Goal: Transaction & Acquisition: Purchase product/service

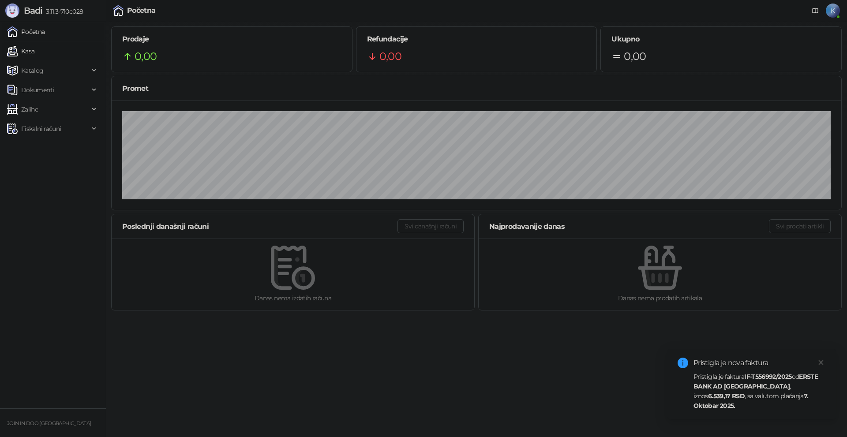
click at [19, 46] on link "Kasa" at bounding box center [20, 51] width 27 height 18
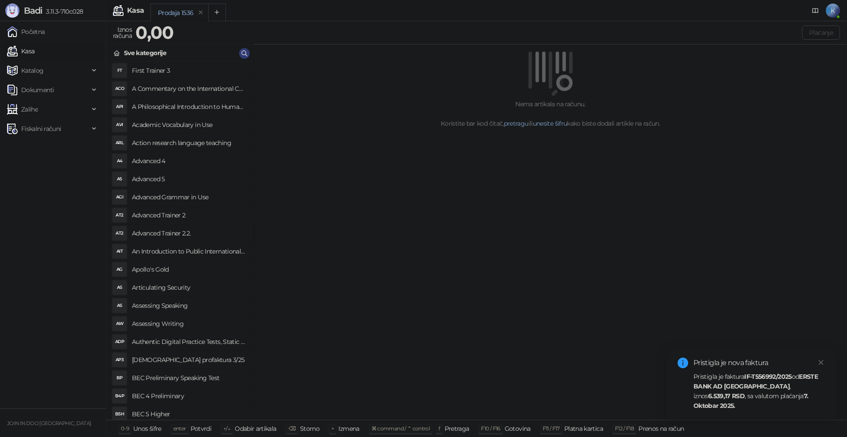
click at [7, 42] on link "Kasa" at bounding box center [20, 51] width 27 height 18
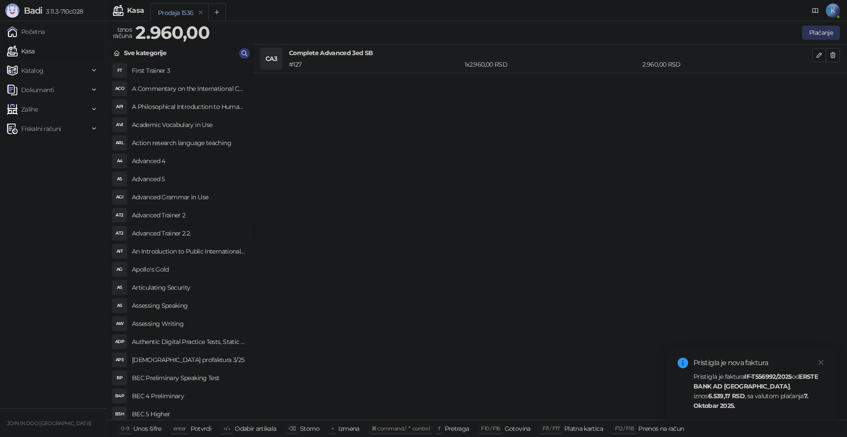
click at [810, 30] on button "Plaćanje" at bounding box center [821, 33] width 38 height 14
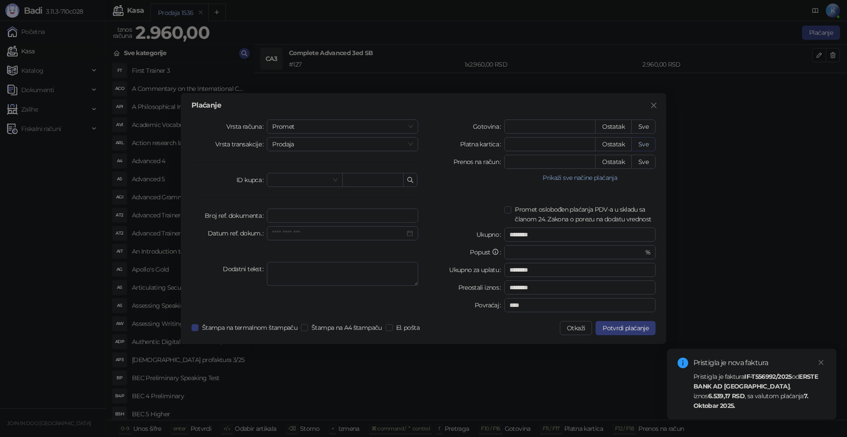
click at [647, 141] on button "Sve" at bounding box center [643, 144] width 24 height 14
type input "****"
click at [630, 326] on span "Potvrdi plaćanje" at bounding box center [625, 328] width 46 height 8
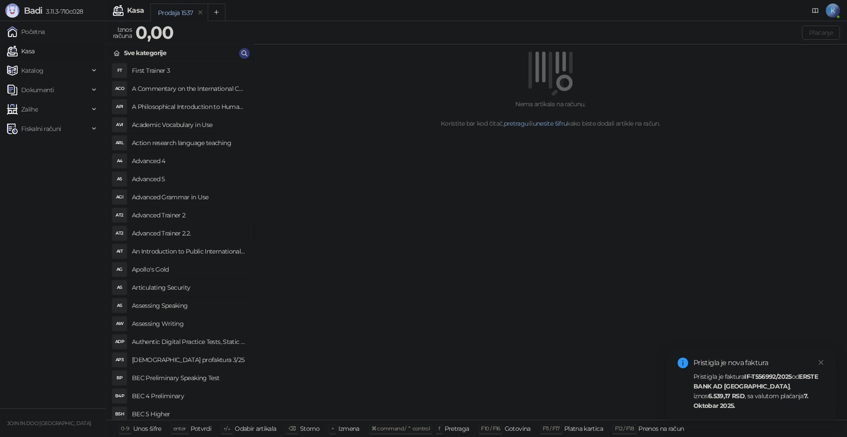
click at [721, 385] on div "Pristigla je faktura IF-T556992/2025 od ERSTE BANK AD [GEOGRAPHIC_DATA] , iznos…" at bounding box center [759, 391] width 132 height 39
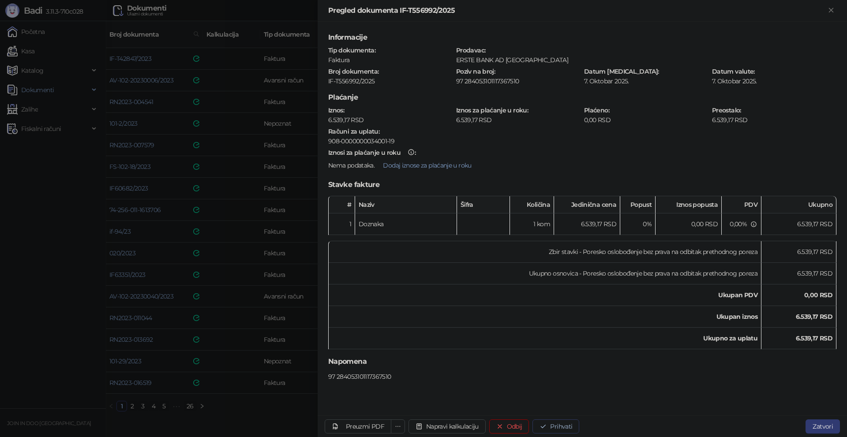
click at [557, 425] on button "Prihvati" at bounding box center [555, 426] width 47 height 14
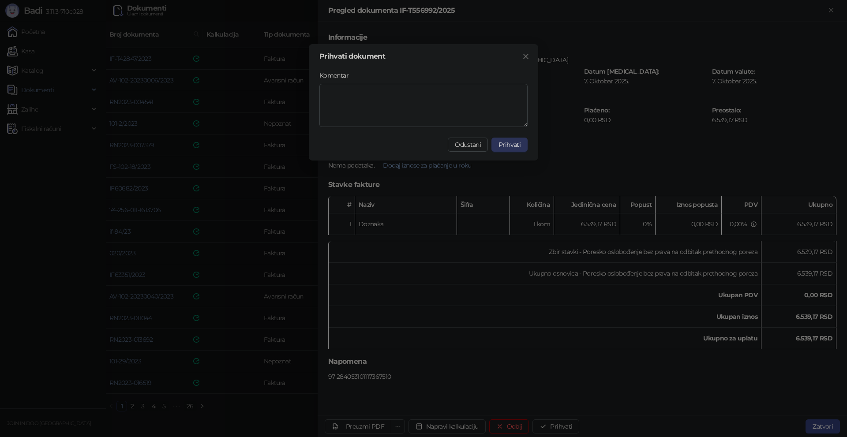
click at [510, 145] on span "Prihvati" at bounding box center [509, 145] width 22 height 8
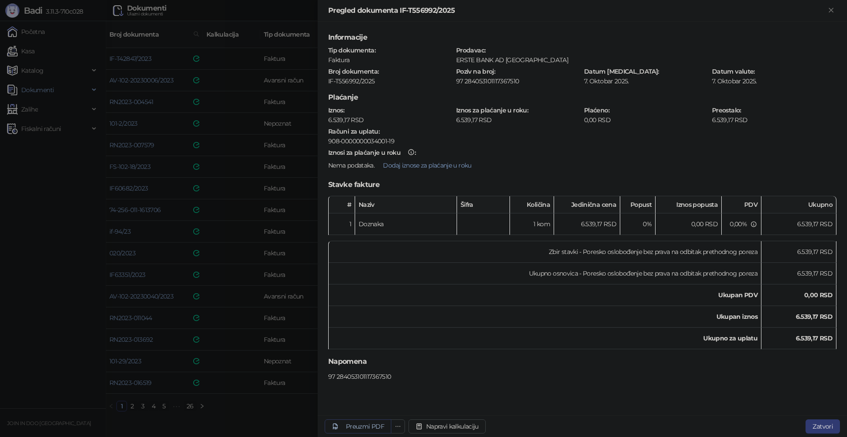
click at [383, 426] on div "Preuzmi PDF" at bounding box center [365, 427] width 38 height 8
click at [43, 280] on div at bounding box center [423, 218] width 847 height 437
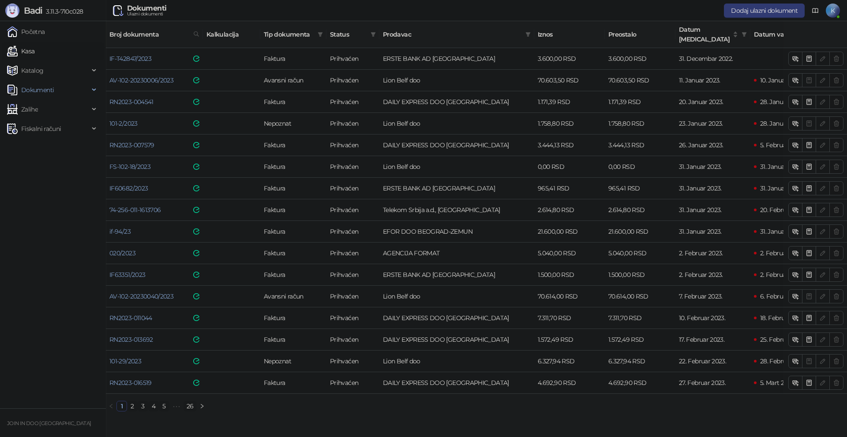
click at [29, 49] on link "Kasa" at bounding box center [20, 51] width 27 height 18
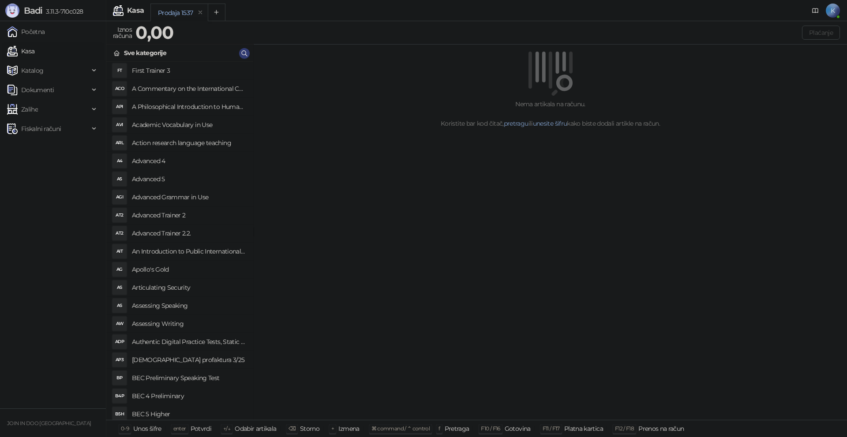
click at [7, 42] on link "Kasa" at bounding box center [20, 51] width 27 height 18
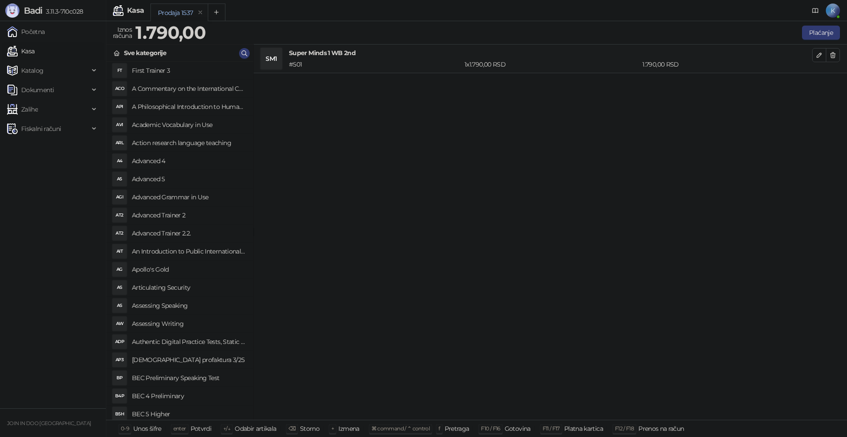
click at [7, 42] on link "Kasa" at bounding box center [20, 51] width 27 height 18
click at [828, 34] on button "Plaćanje" at bounding box center [821, 33] width 38 height 14
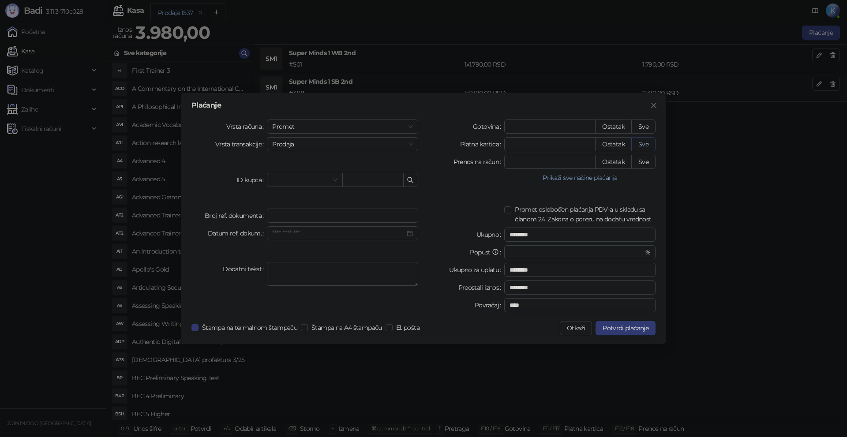
click at [649, 146] on button "Sve" at bounding box center [643, 144] width 24 height 14
type input "****"
click at [622, 322] on button "Potvrdi plaćanje" at bounding box center [625, 328] width 60 height 14
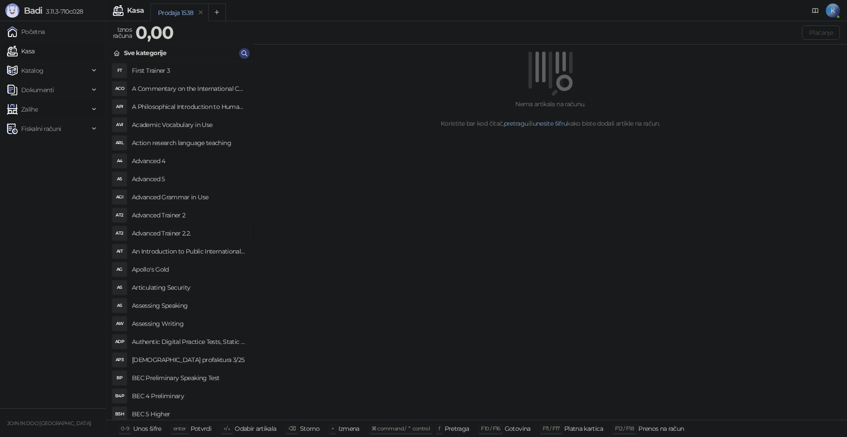
click at [92, 107] on div "Zalihe" at bounding box center [53, 110] width 102 height 18
click at [31, 203] on link "Otpisi" at bounding box center [26, 207] width 31 height 18
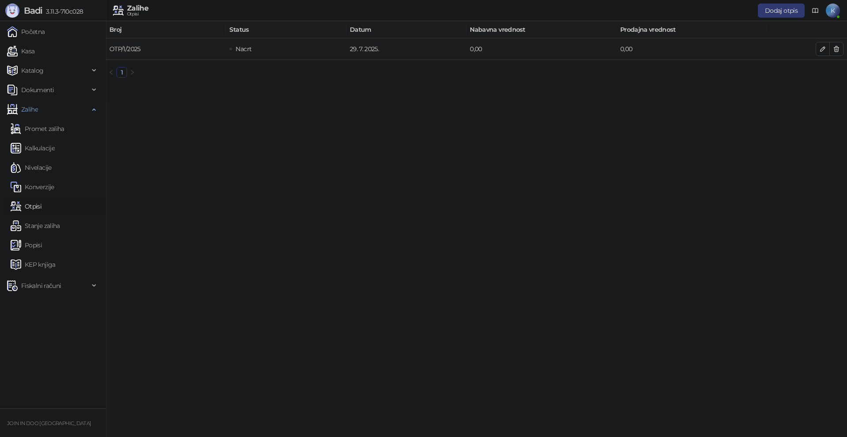
click at [125, 48] on link "OTP/1/2025" at bounding box center [124, 49] width 31 height 8
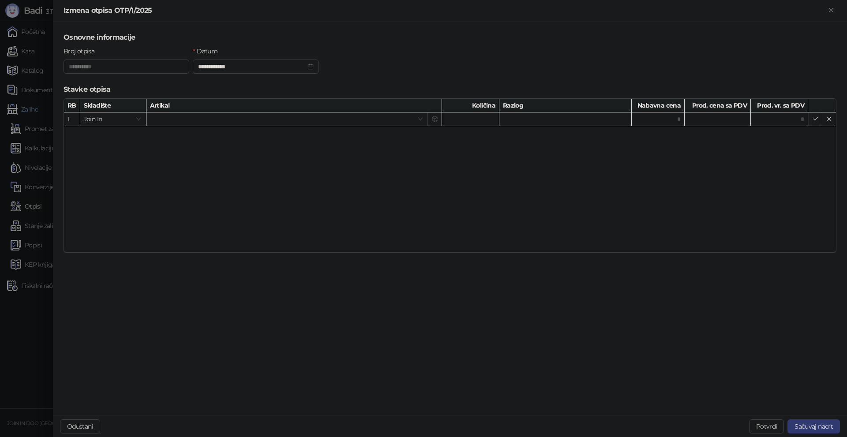
click at [11, 330] on div at bounding box center [423, 218] width 847 height 437
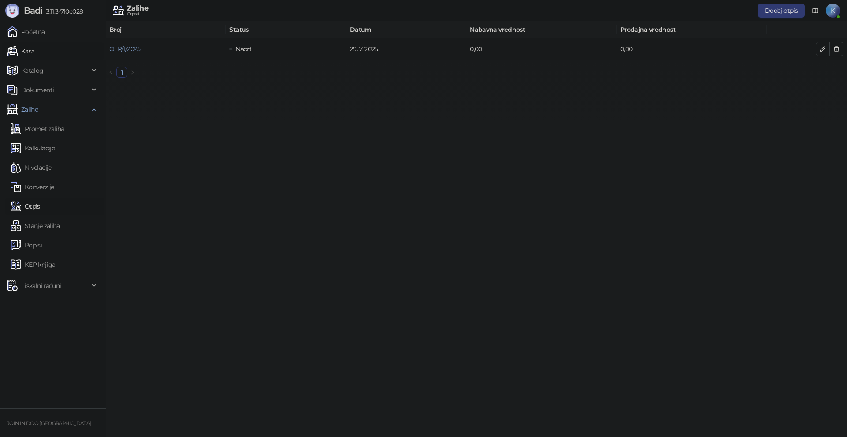
click at [22, 50] on link "Kasa" at bounding box center [20, 51] width 27 height 18
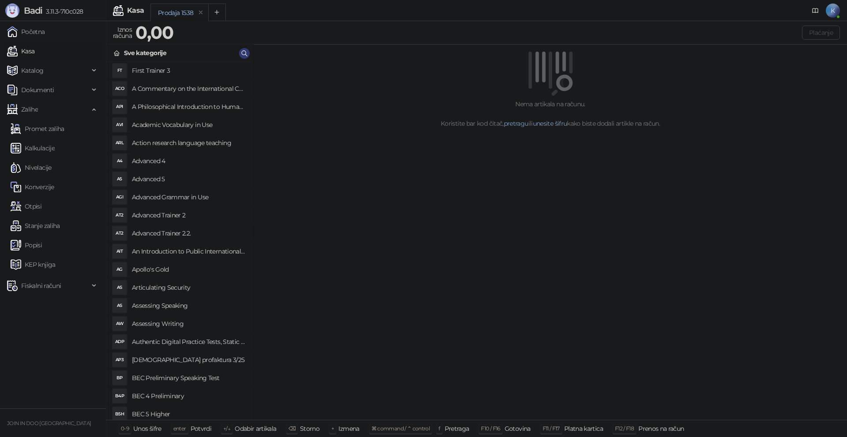
click at [7, 42] on link "Kasa" at bounding box center [20, 51] width 27 height 18
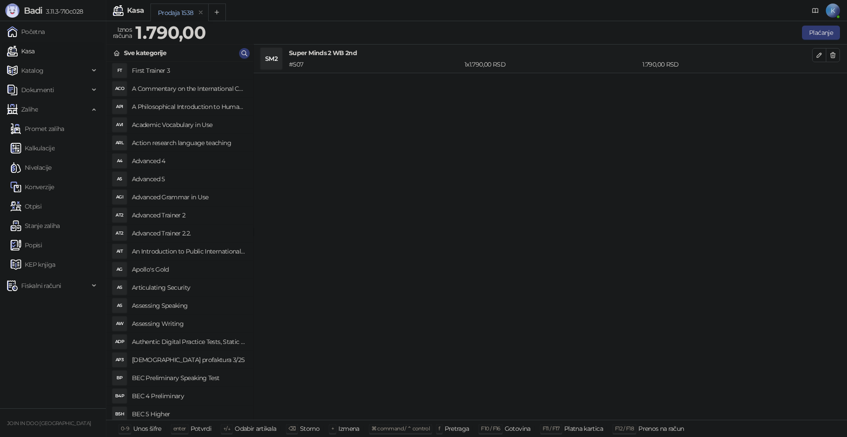
click at [7, 42] on link "Kasa" at bounding box center [20, 51] width 27 height 18
click at [811, 37] on button "Plaćanje" at bounding box center [821, 33] width 38 height 14
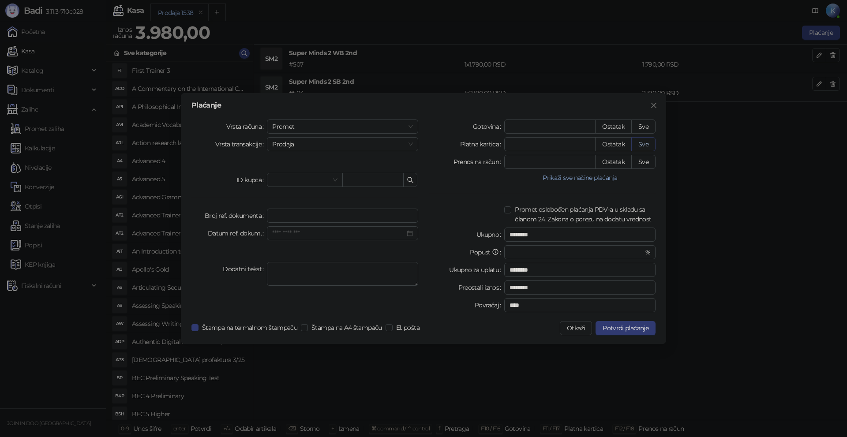
click at [638, 142] on button "Sve" at bounding box center [643, 144] width 24 height 14
type input "****"
click at [621, 324] on span "Potvrdi plaćanje" at bounding box center [625, 328] width 46 height 8
